Goal: Communication & Community: Answer question/provide support

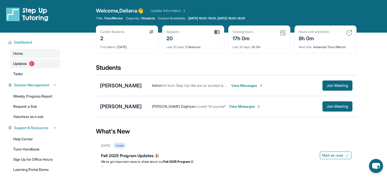
click at [42, 64] on link "Updates 2" at bounding box center [35, 63] width 50 height 9
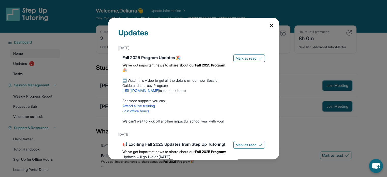
click at [269, 24] on icon at bounding box center [271, 25] width 5 height 5
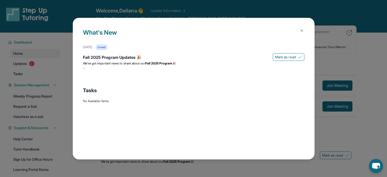
click at [304, 28] on button at bounding box center [302, 30] width 10 height 10
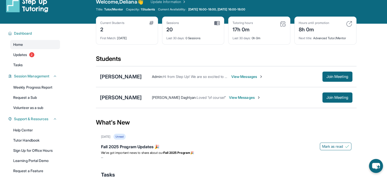
scroll to position [9, 0]
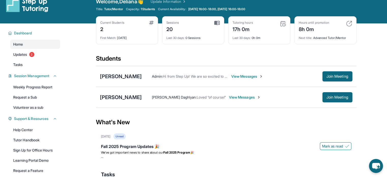
click at [229, 99] on span "View Messages" at bounding box center [245, 97] width 32 height 5
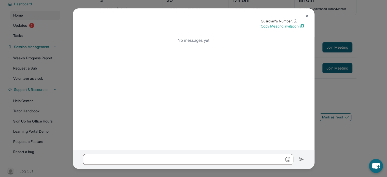
scroll to position [38, 0]
click at [307, 16] on img at bounding box center [307, 16] width 4 height 4
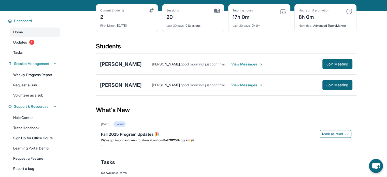
scroll to position [22, 0]
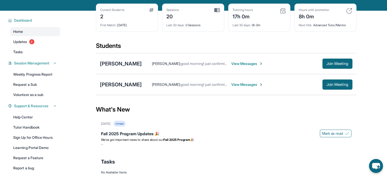
click at [232, 64] on span "View Messages" at bounding box center [247, 63] width 32 height 5
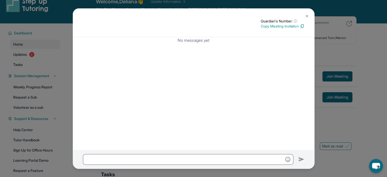
scroll to position [20, 0]
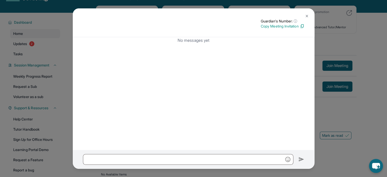
click at [309, 15] on button at bounding box center [307, 16] width 10 height 10
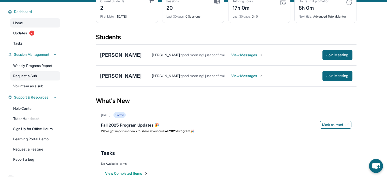
scroll to position [43, 0]
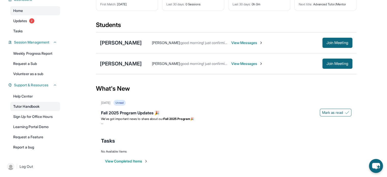
click at [30, 107] on link "Tutor Handbook" at bounding box center [35, 106] width 50 height 9
click at [116, 42] on div "[PERSON_NAME]" at bounding box center [121, 42] width 42 height 7
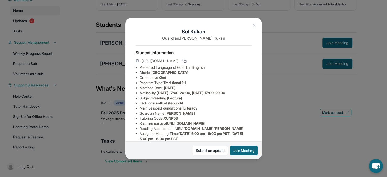
scroll to position [4, 0]
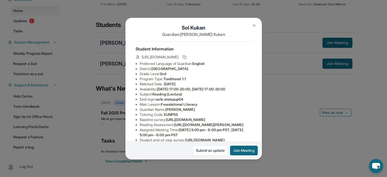
click at [254, 26] on img at bounding box center [254, 25] width 4 height 4
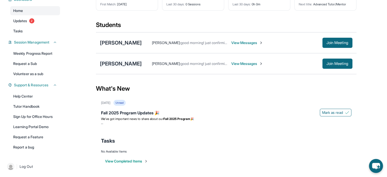
click at [132, 64] on div "[PERSON_NAME]" at bounding box center [121, 63] width 42 height 7
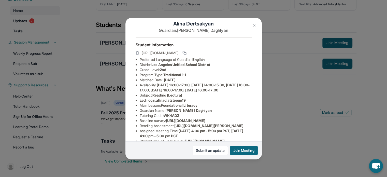
scroll to position [8, 0]
click at [256, 26] on img at bounding box center [254, 25] width 4 height 4
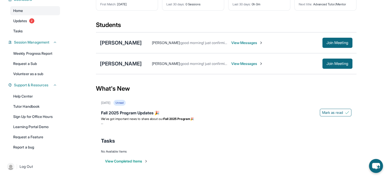
scroll to position [0, 0]
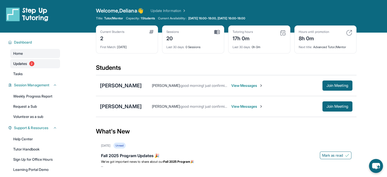
click at [24, 67] on link "Updates 2" at bounding box center [35, 63] width 50 height 9
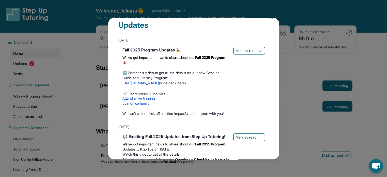
scroll to position [9, 0]
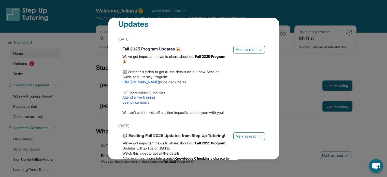
click at [159, 80] on link "[URL][DOMAIN_NAME]" at bounding box center [140, 82] width 37 height 4
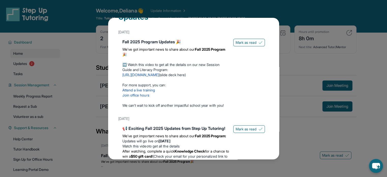
click at [157, 76] on link "[URL][DOMAIN_NAME]" at bounding box center [140, 75] width 37 height 4
